Goal: Information Seeking & Learning: Understand process/instructions

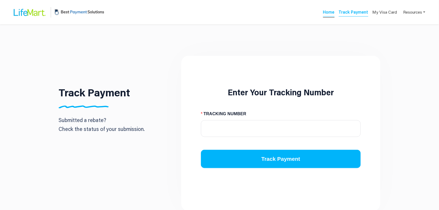
click at [331, 13] on link "Home" at bounding box center [329, 12] width 12 height 7
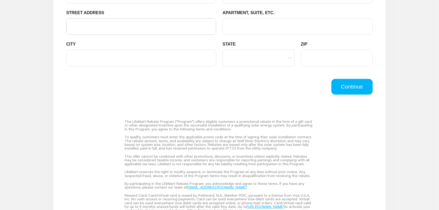
scroll to position [426, 0]
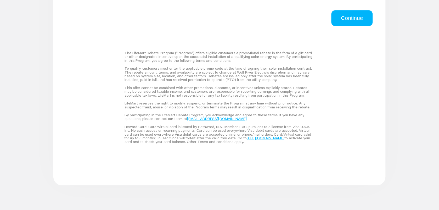
drag, startPoint x: 124, startPoint y: 53, endPoint x: 325, endPoint y: 145, distance: 220.9
click at [325, 145] on div "The LifeMart Rebate Program ("Program") offers eligible customers a promotional…" at bounding box center [219, 97] width 313 height 143
copy div "Lor IpsuMdol Sitame Consect ("Adipisc") elitse doeiusmo temporinc u laboreetdol…"
click at [96, 93] on div "The LifeMart Rebate Program ("Program") offers eligible customers a promotional…" at bounding box center [219, 97] width 313 height 143
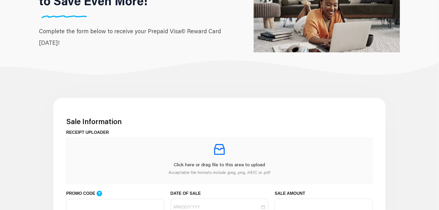
scroll to position [0, 0]
